Goal: Task Accomplishment & Management: Complete application form

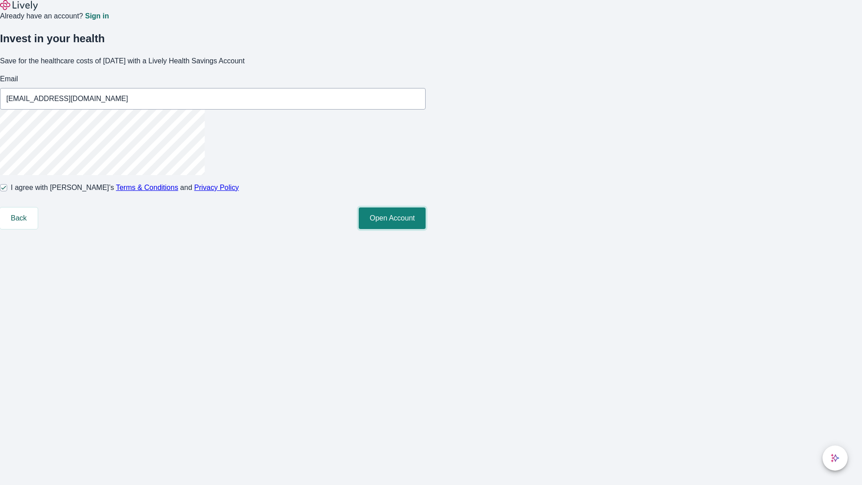
click at [425, 229] on button "Open Account" at bounding box center [392, 218] width 67 height 22
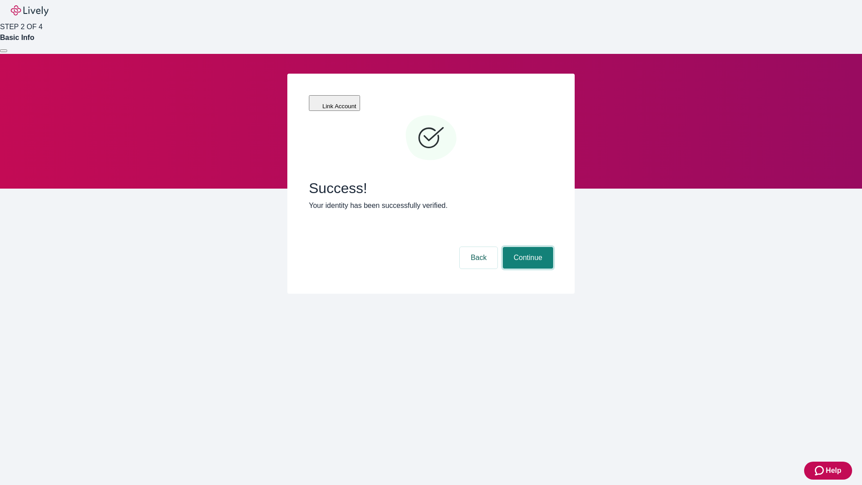
click at [526, 247] on button "Continue" at bounding box center [528, 258] width 50 height 22
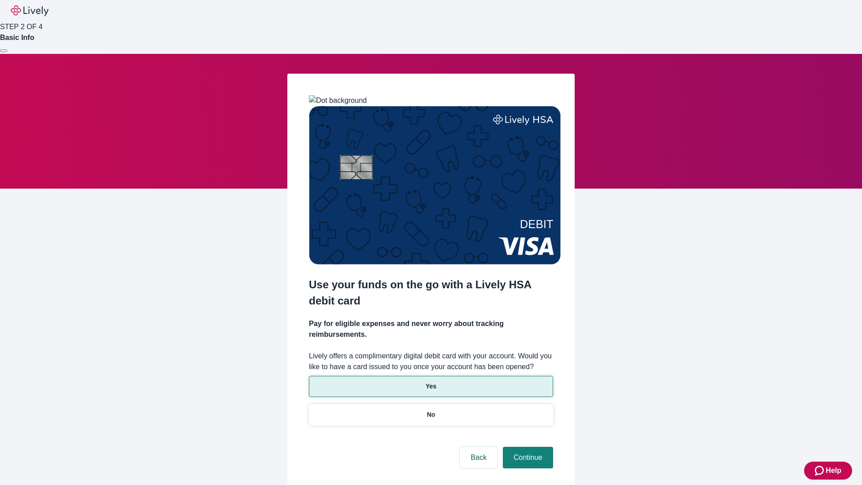
click at [430, 381] on p "Yes" at bounding box center [430, 385] width 11 height 9
click at [526, 446] on button "Continue" at bounding box center [528, 457] width 50 height 22
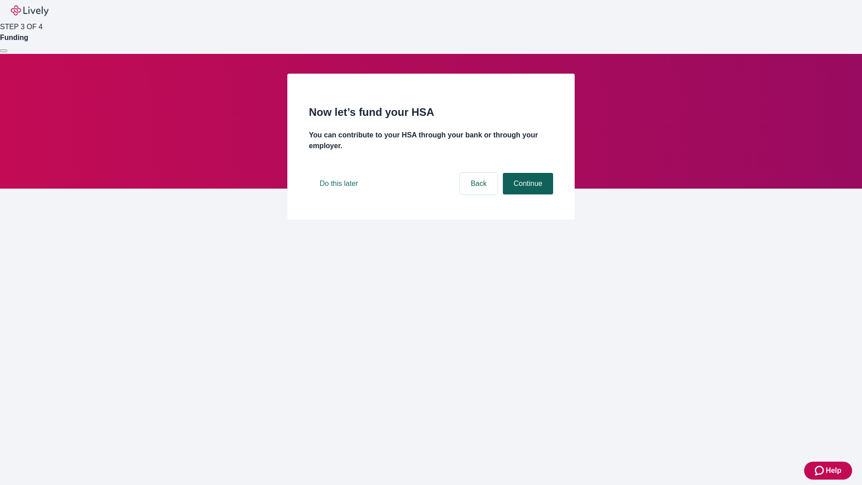
click at [526, 194] on button "Continue" at bounding box center [528, 184] width 50 height 22
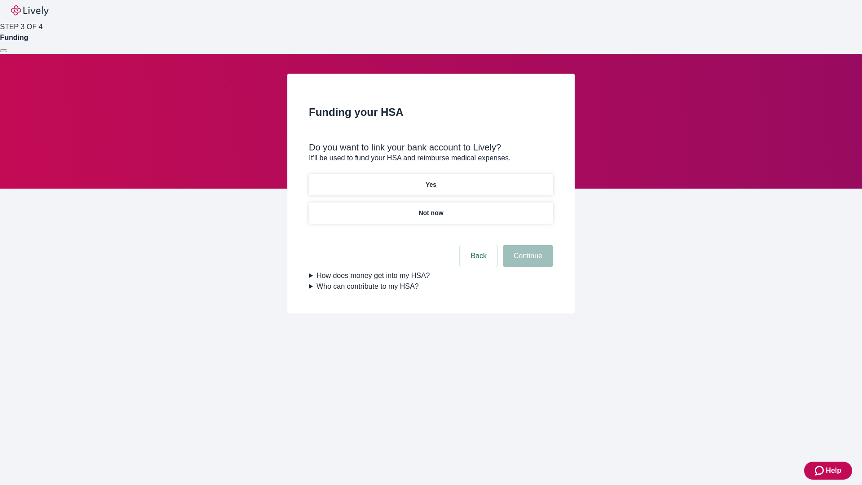
click at [430, 208] on p "Not now" at bounding box center [430, 212] width 25 height 9
click at [526, 261] on button "Continue" at bounding box center [528, 256] width 50 height 22
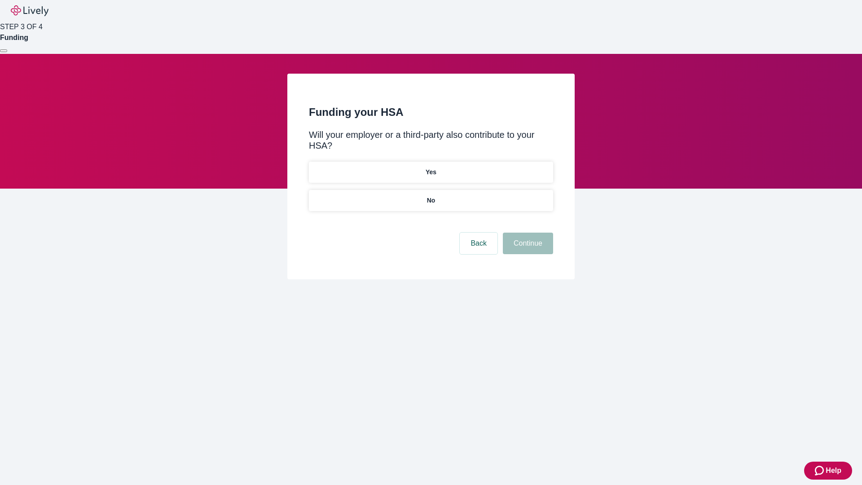
click at [430, 196] on p "No" at bounding box center [431, 200] width 9 height 9
click at [526, 232] on button "Continue" at bounding box center [528, 243] width 50 height 22
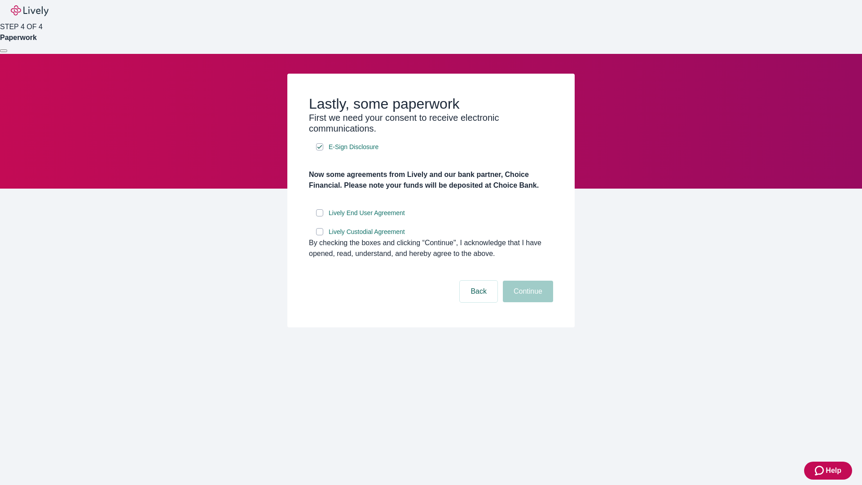
click at [319, 216] on input "Lively End User Agreement" at bounding box center [319, 212] width 7 height 7
checkbox input "true"
click at [319, 235] on input "Lively Custodial Agreement" at bounding box center [319, 231] width 7 height 7
checkbox input "true"
click at [526, 302] on button "Continue" at bounding box center [528, 291] width 50 height 22
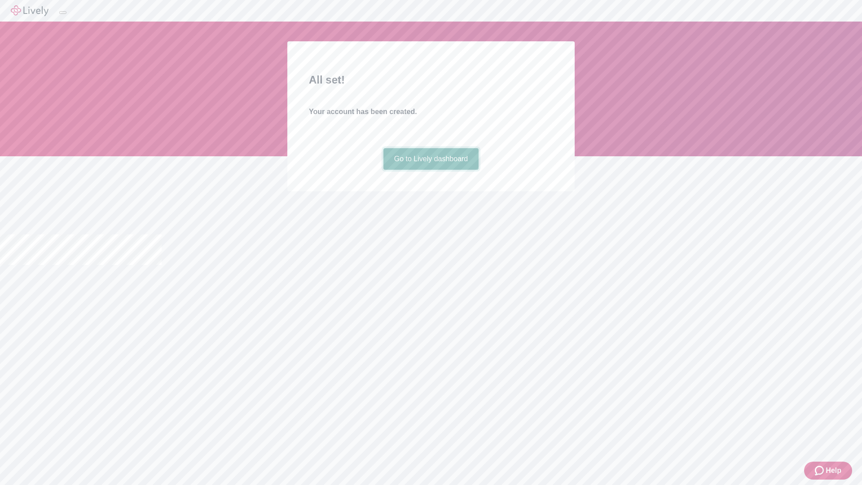
click at [430, 170] on link "Go to Lively dashboard" at bounding box center [431, 159] width 96 height 22
